Goal: Task Accomplishment & Management: Manage account settings

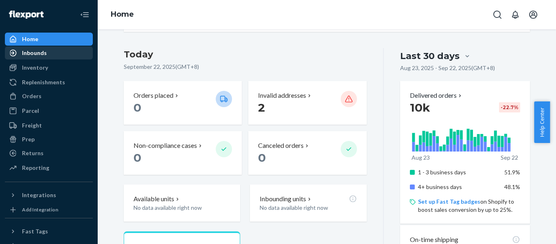
scroll to position [41, 0]
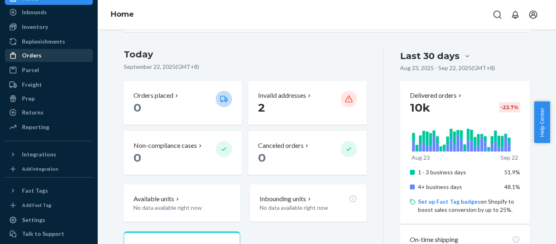
click at [62, 54] on div "Orders" at bounding box center [49, 55] width 86 height 11
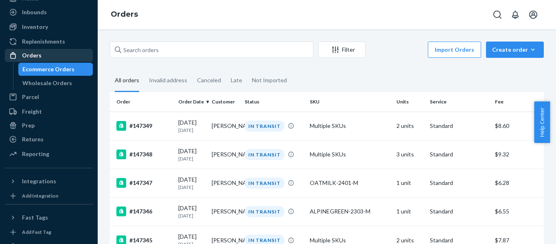
click at [62, 54] on div "Orders" at bounding box center [49, 55] width 86 height 11
click at [68, 57] on div "Orders" at bounding box center [49, 55] width 86 height 11
